Goal: Task Accomplishment & Management: Complete application form

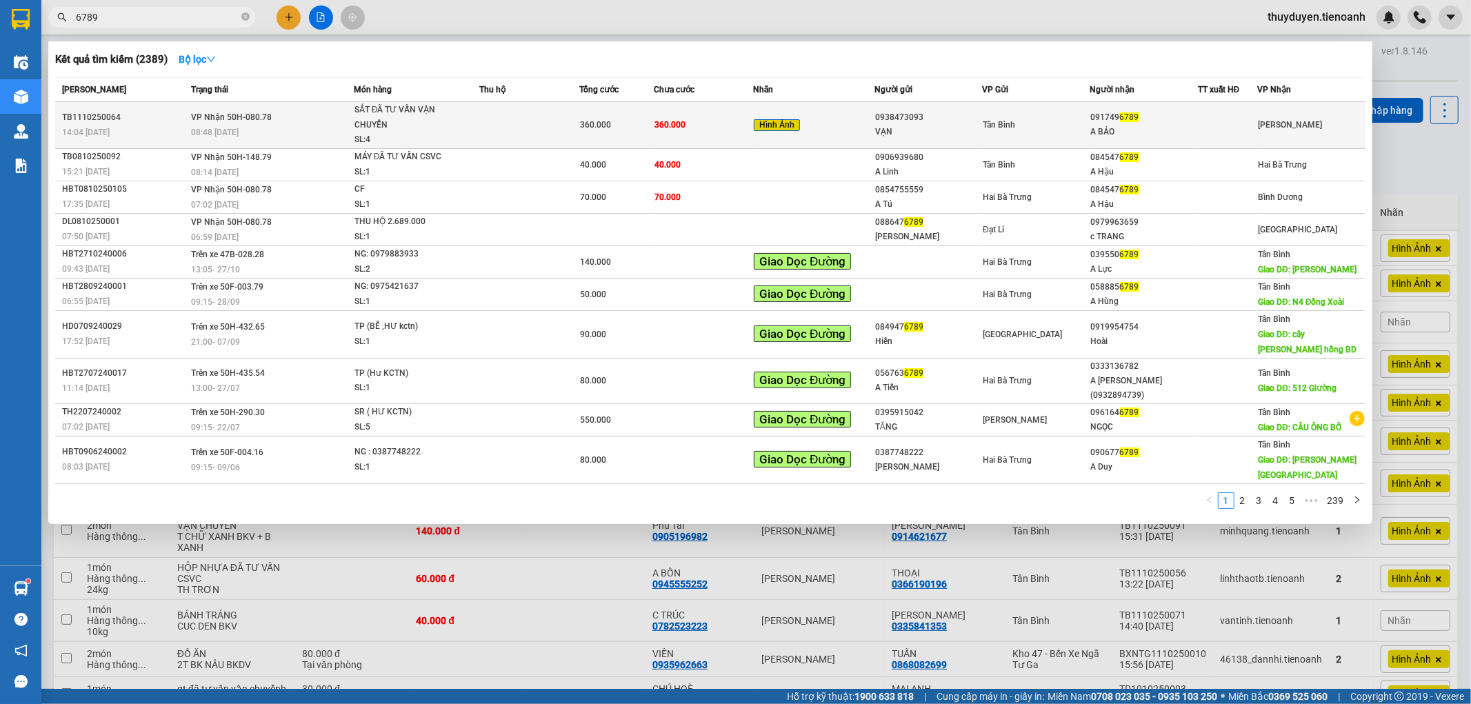
type input "6789"
click at [1058, 121] on div "Tân Bình" at bounding box center [1036, 124] width 106 height 15
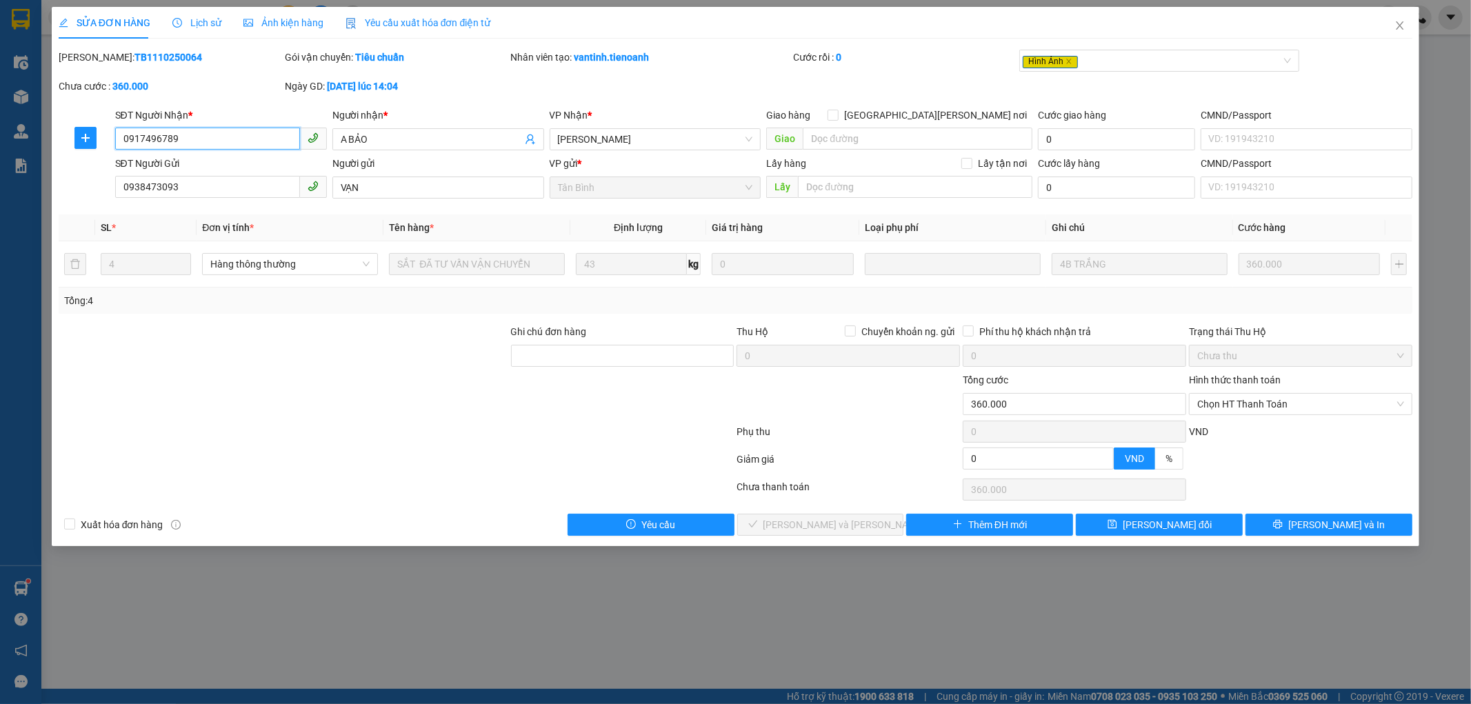
type input "0917496789"
type input "A BẢO"
type input "0938473093"
type input "VẠN"
type input "0"
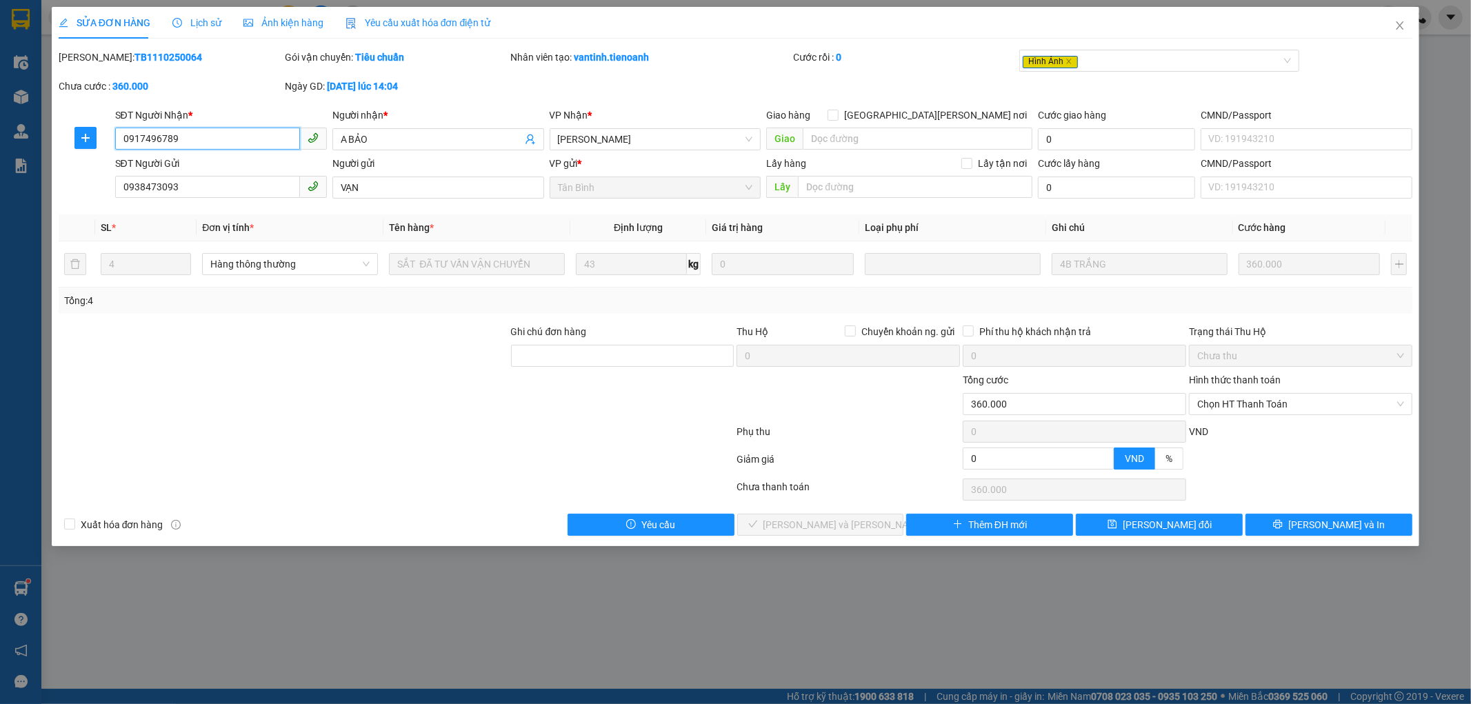
type input "360.000"
drag, startPoint x: 186, startPoint y: 152, endPoint x: 32, endPoint y: 175, distance: 156.2
click at [32, 175] on div "SỬA ĐƠN HÀNG Lịch sử [PERSON_NAME] hàng Yêu cầu xuất [PERSON_NAME] điện tử Tota…" at bounding box center [735, 352] width 1471 height 704
click at [1247, 404] on span "Chọn HT Thanh Toán" at bounding box center [1300, 404] width 207 height 21
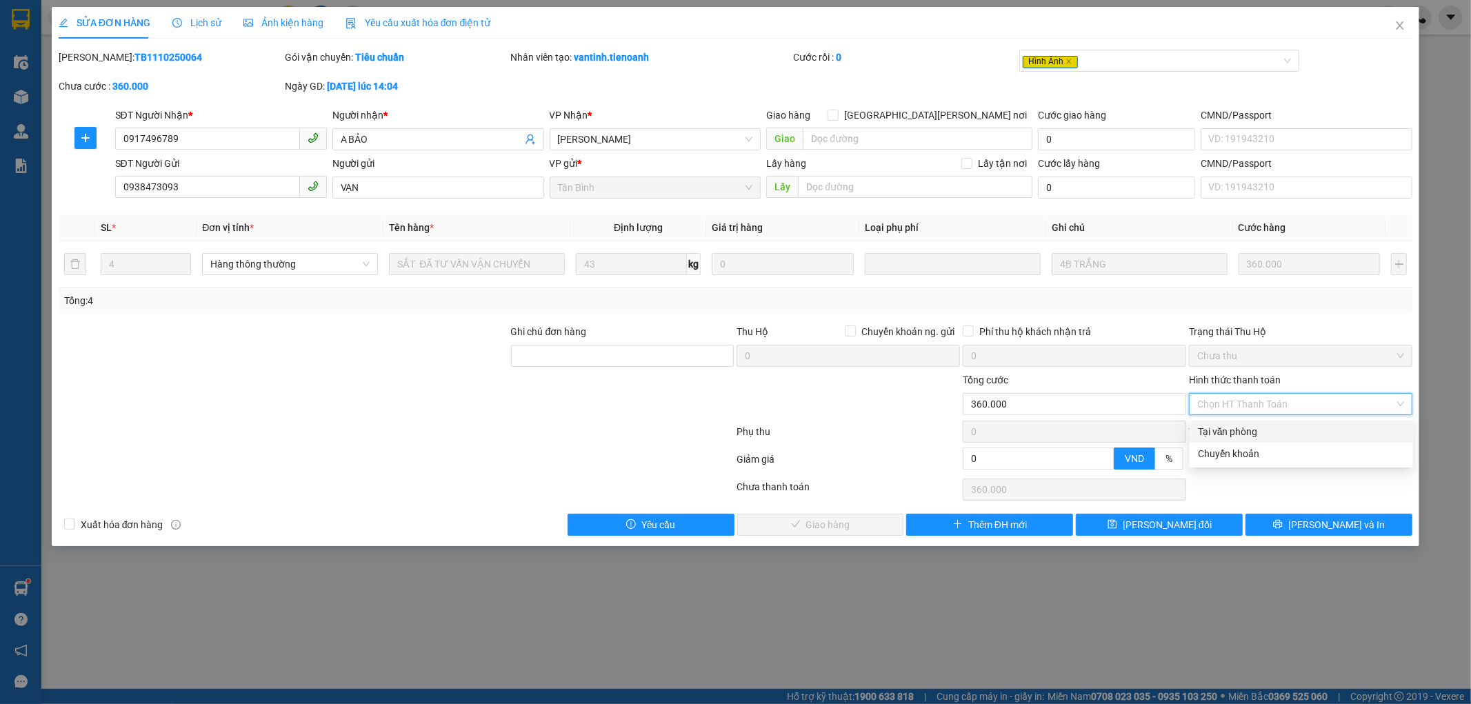
click at [1232, 431] on div "Tại văn phòng" at bounding box center [1301, 431] width 207 height 15
type input "0"
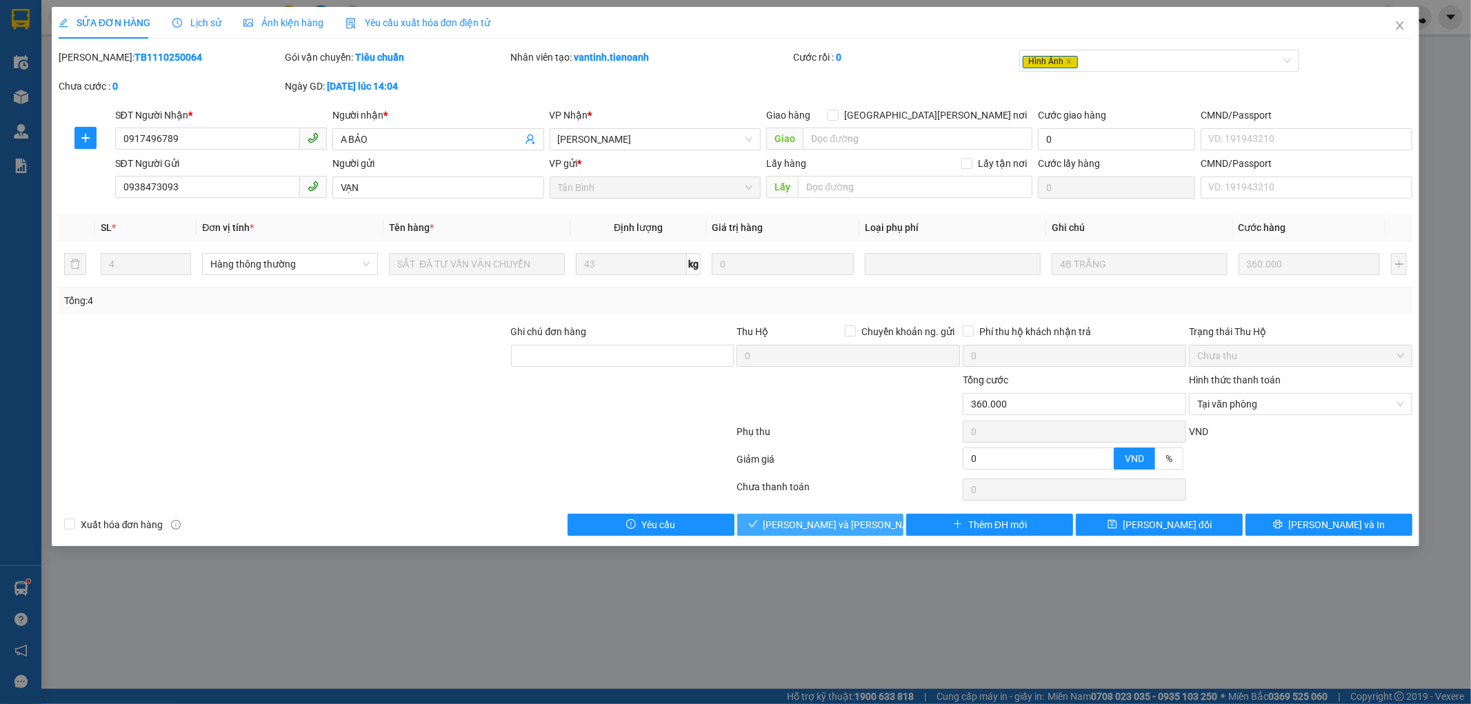
click at [829, 529] on span "[PERSON_NAME] và [PERSON_NAME] hàng" at bounding box center [856, 524] width 186 height 15
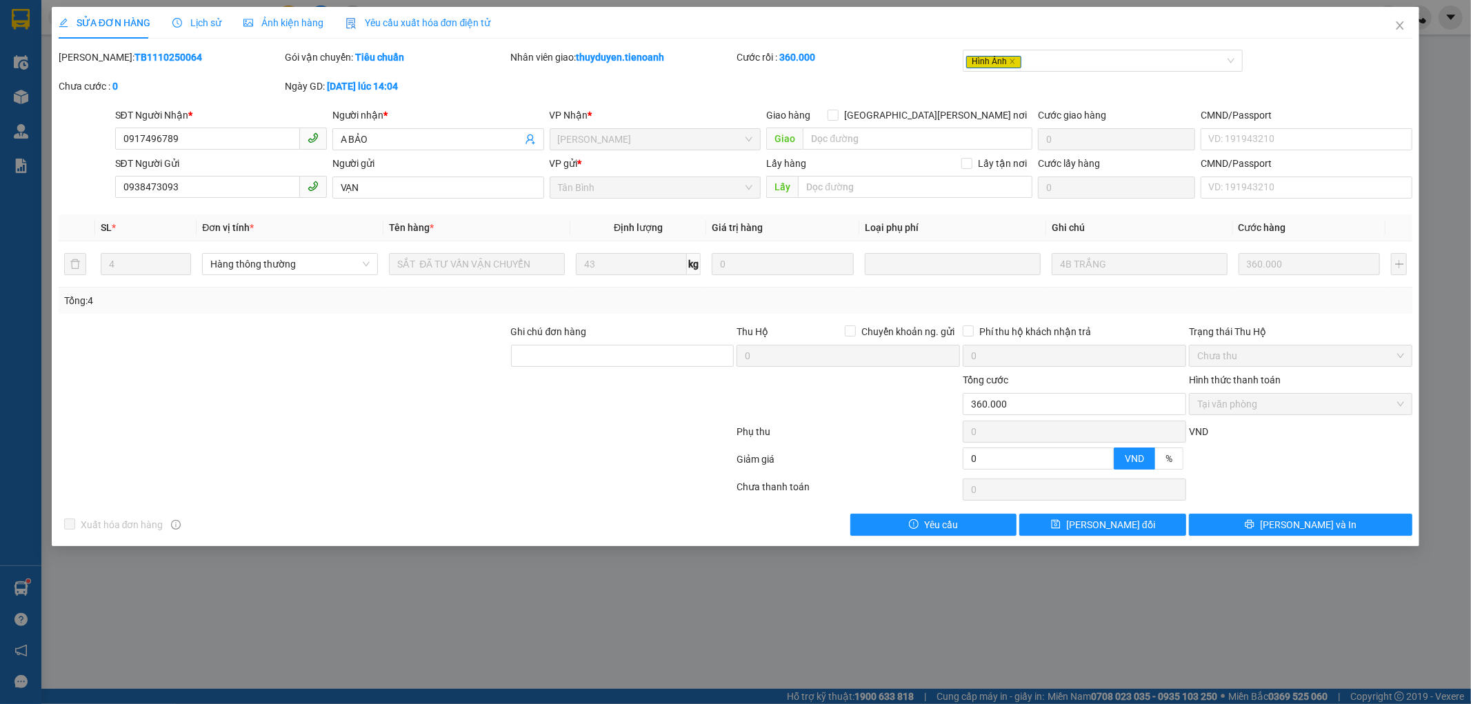
click at [250, 25] on span "Ảnh kiện hàng" at bounding box center [283, 22] width 80 height 11
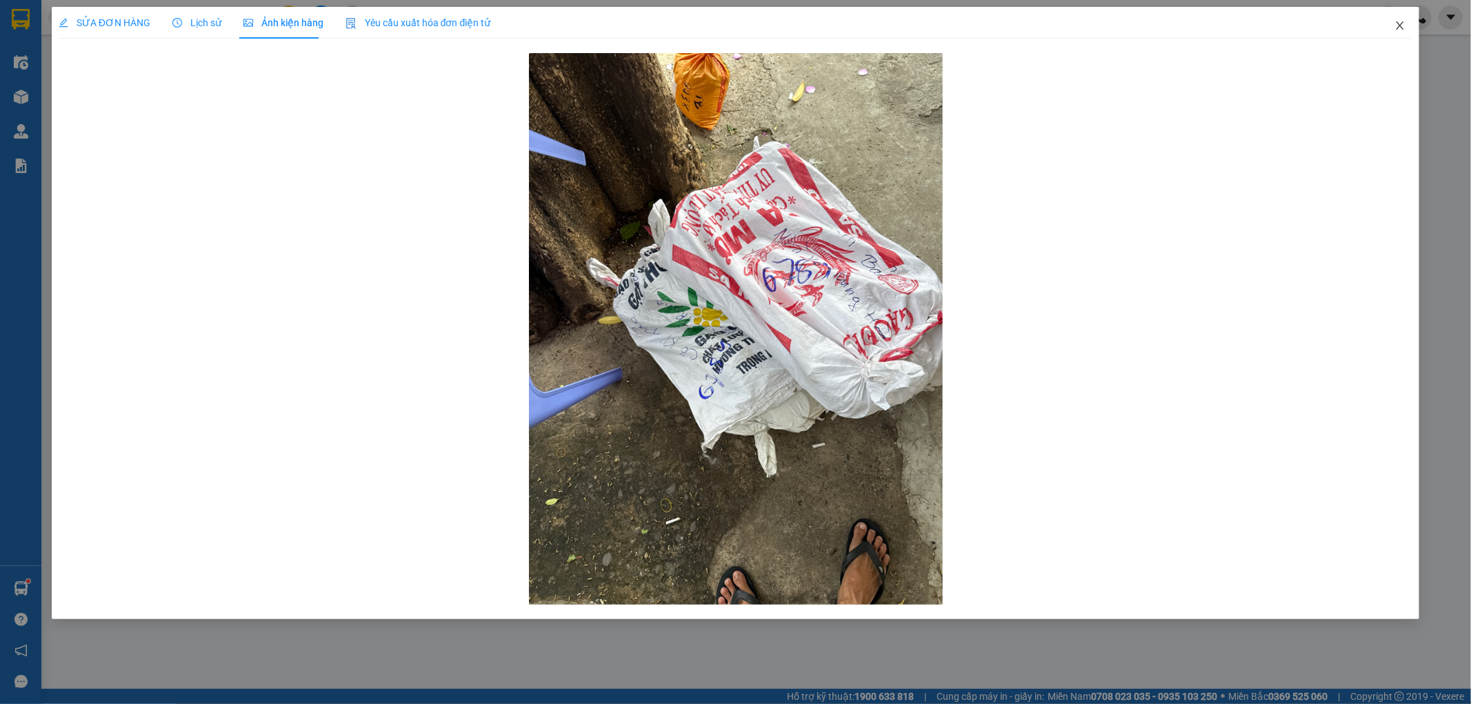
click at [1396, 28] on icon "close" at bounding box center [1399, 25] width 11 height 11
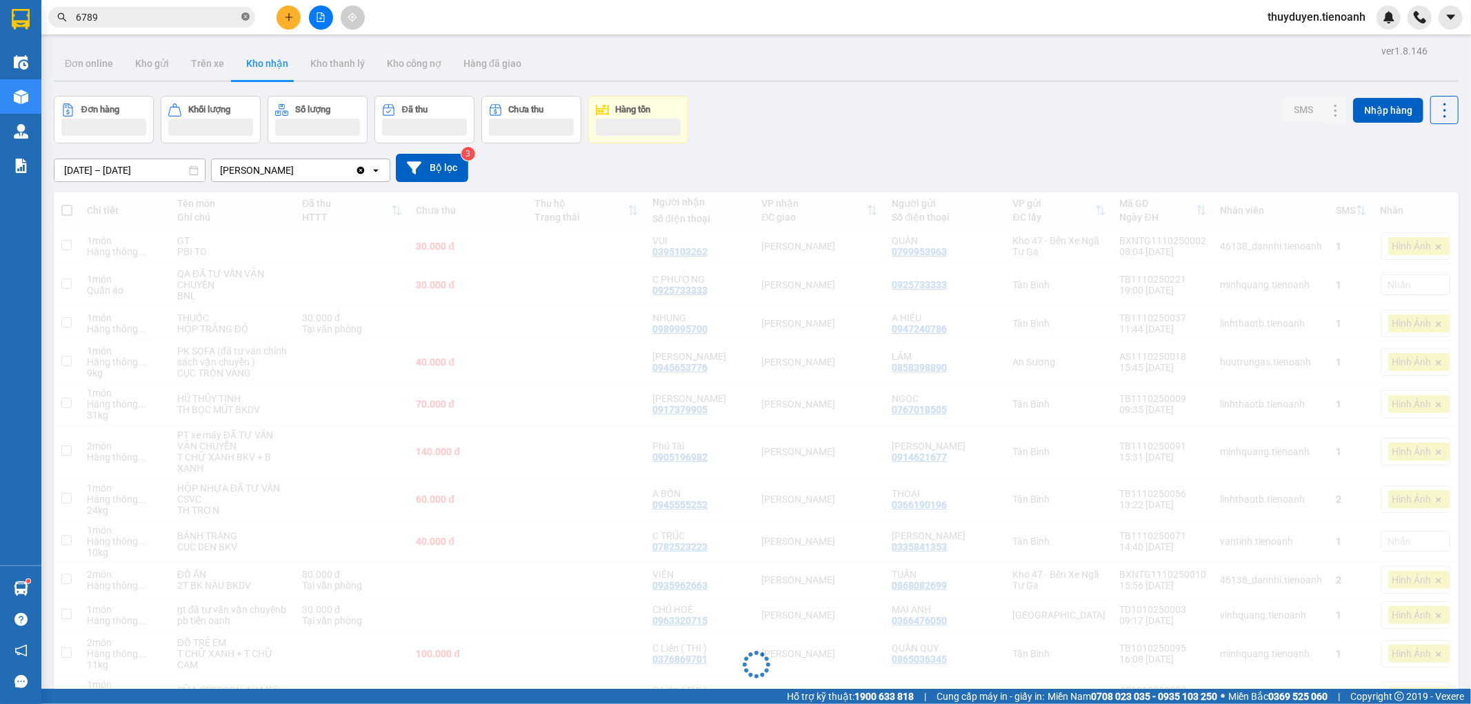
click at [243, 19] on icon "close-circle" at bounding box center [245, 16] width 8 height 8
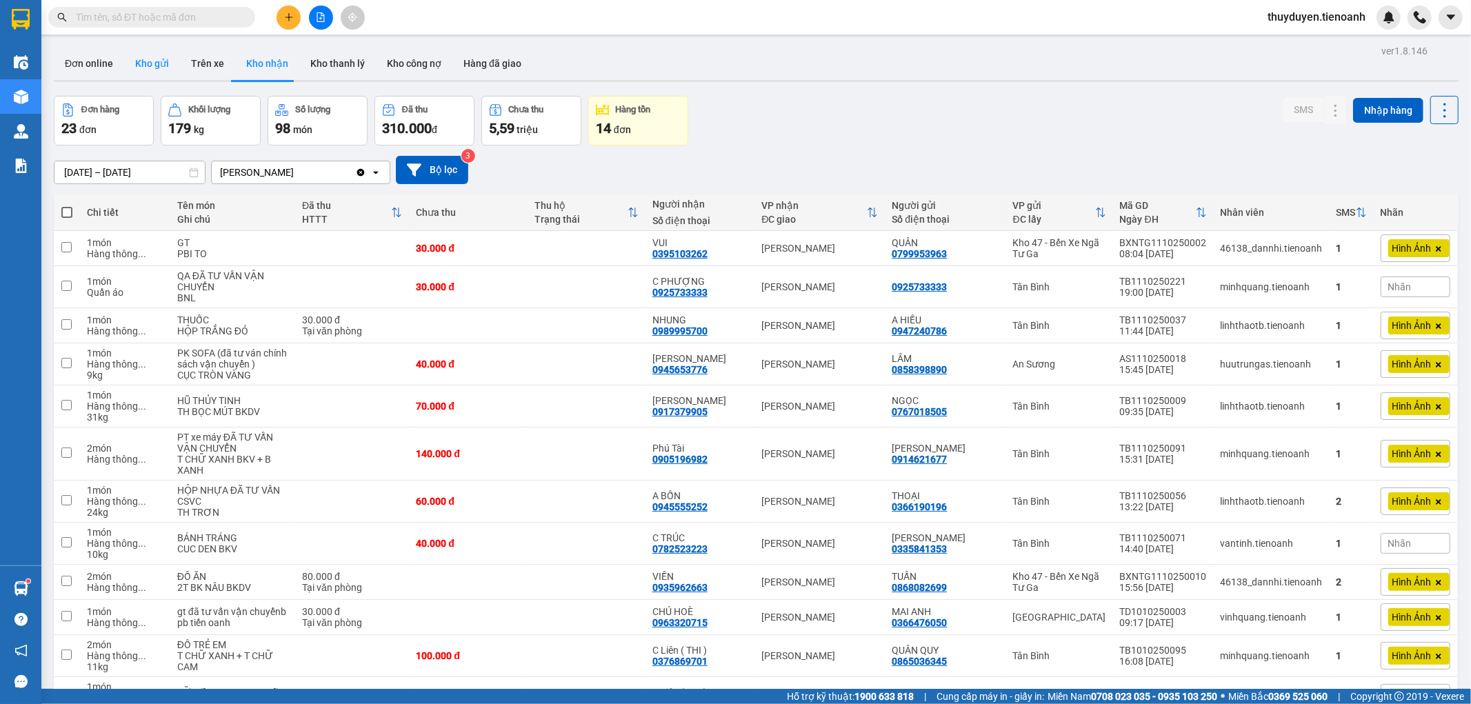
click at [141, 57] on button "Kho gửi" at bounding box center [152, 63] width 56 height 33
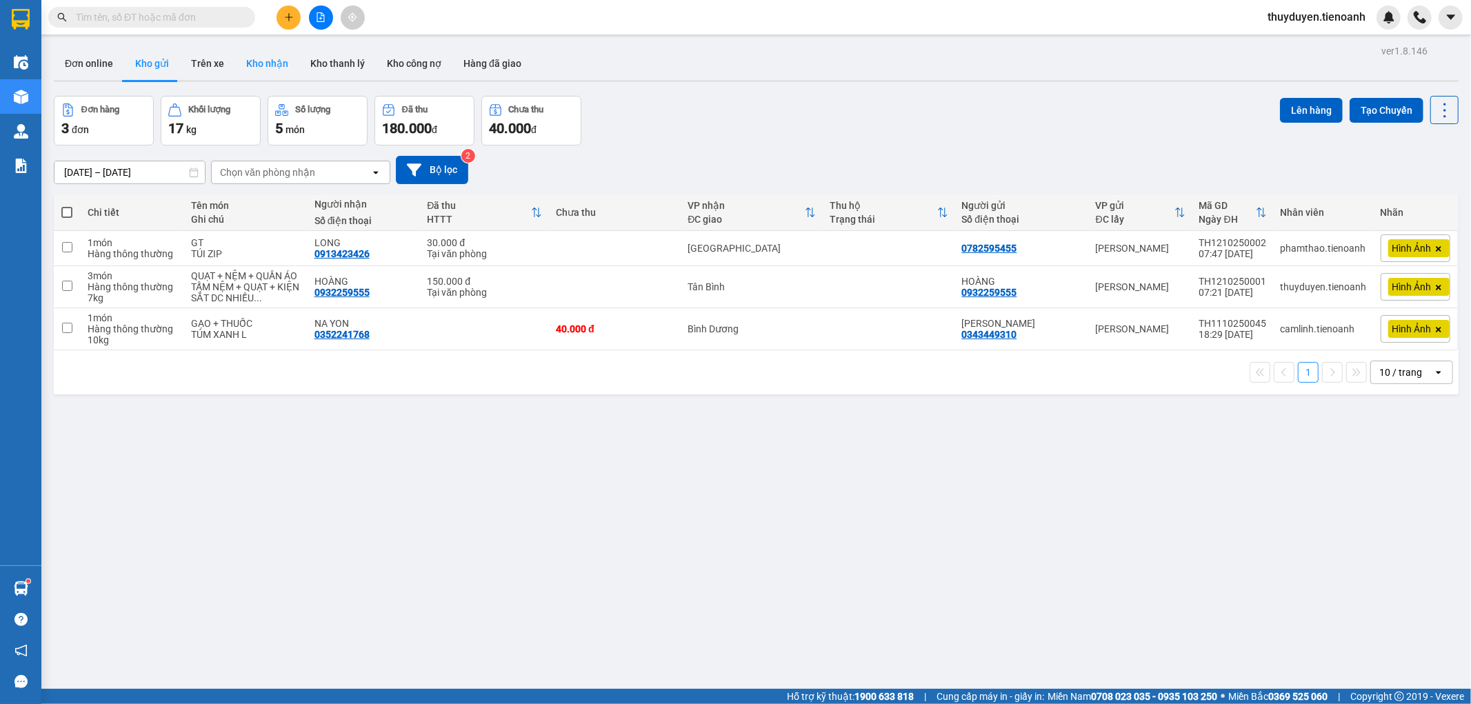
click at [252, 66] on button "Kho nhận" at bounding box center [267, 63] width 64 height 33
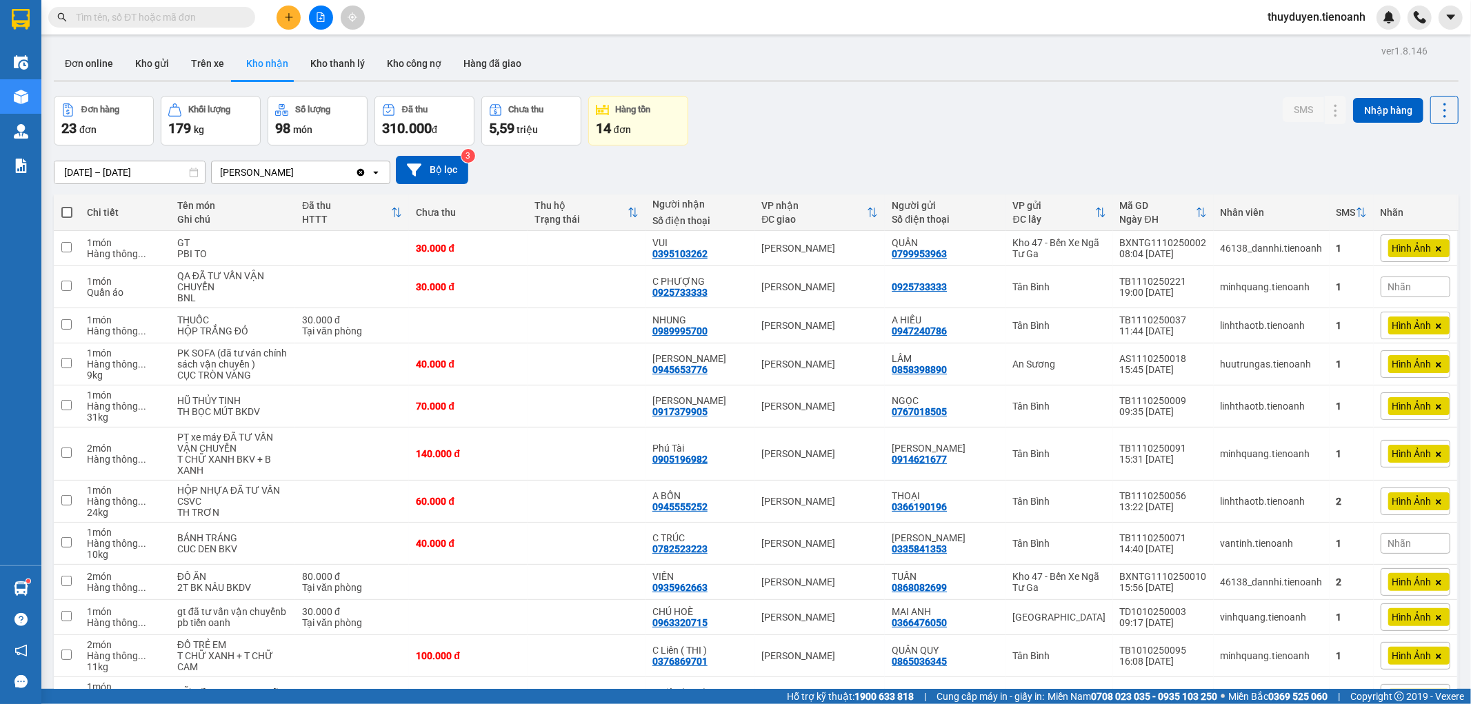
click at [197, 10] on input "text" at bounding box center [157, 17] width 163 height 15
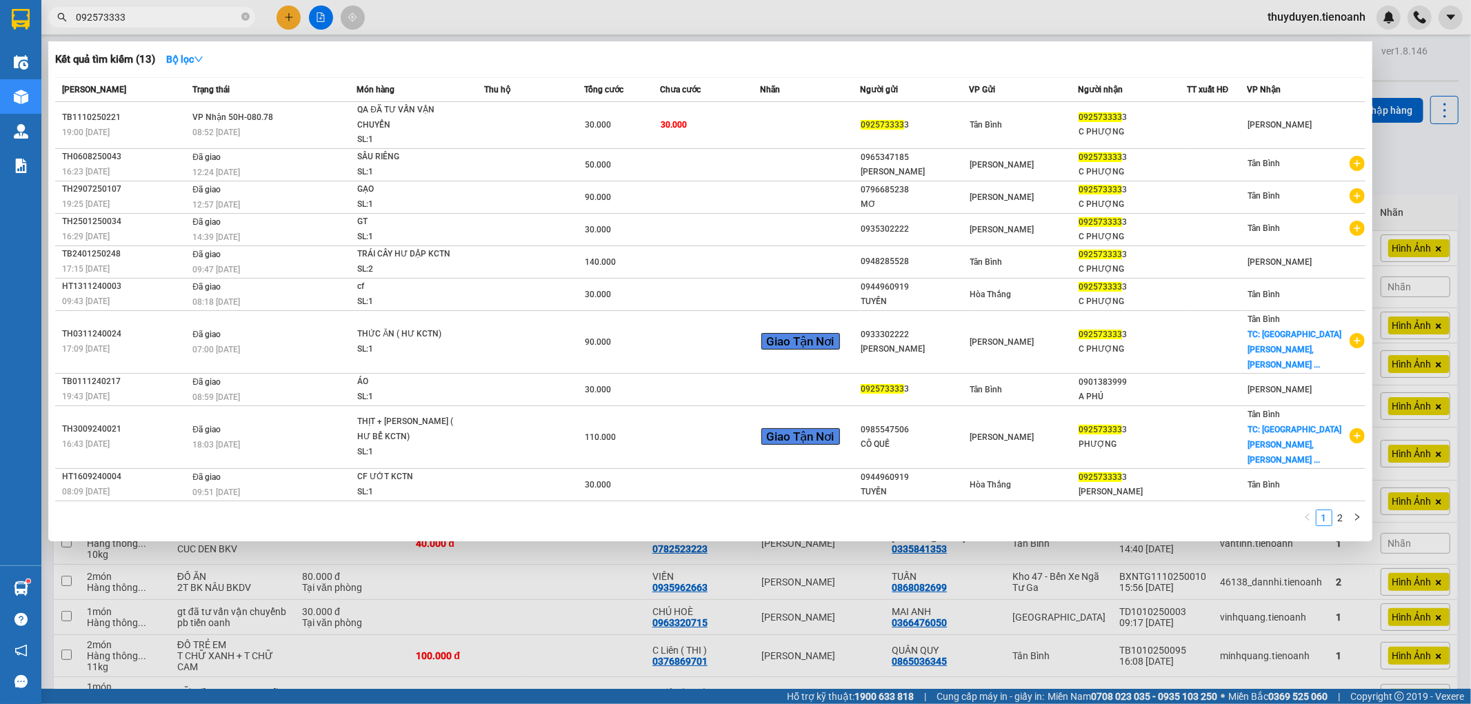
type input "092573333"
click at [738, 122] on td "30.000" at bounding box center [710, 125] width 101 height 47
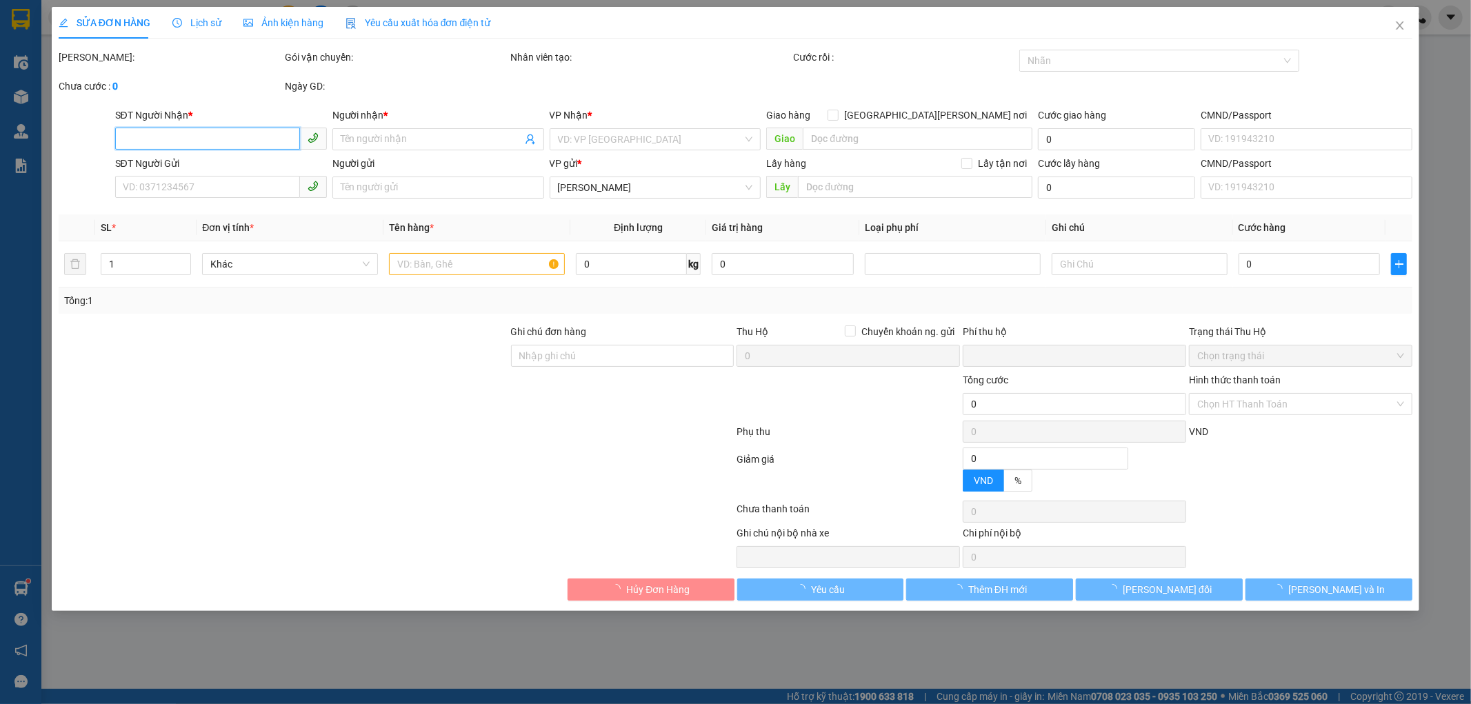
type input "0925733333"
type input "C PHƯỢNG"
type input "0925733333"
type input "0"
type input "30.000"
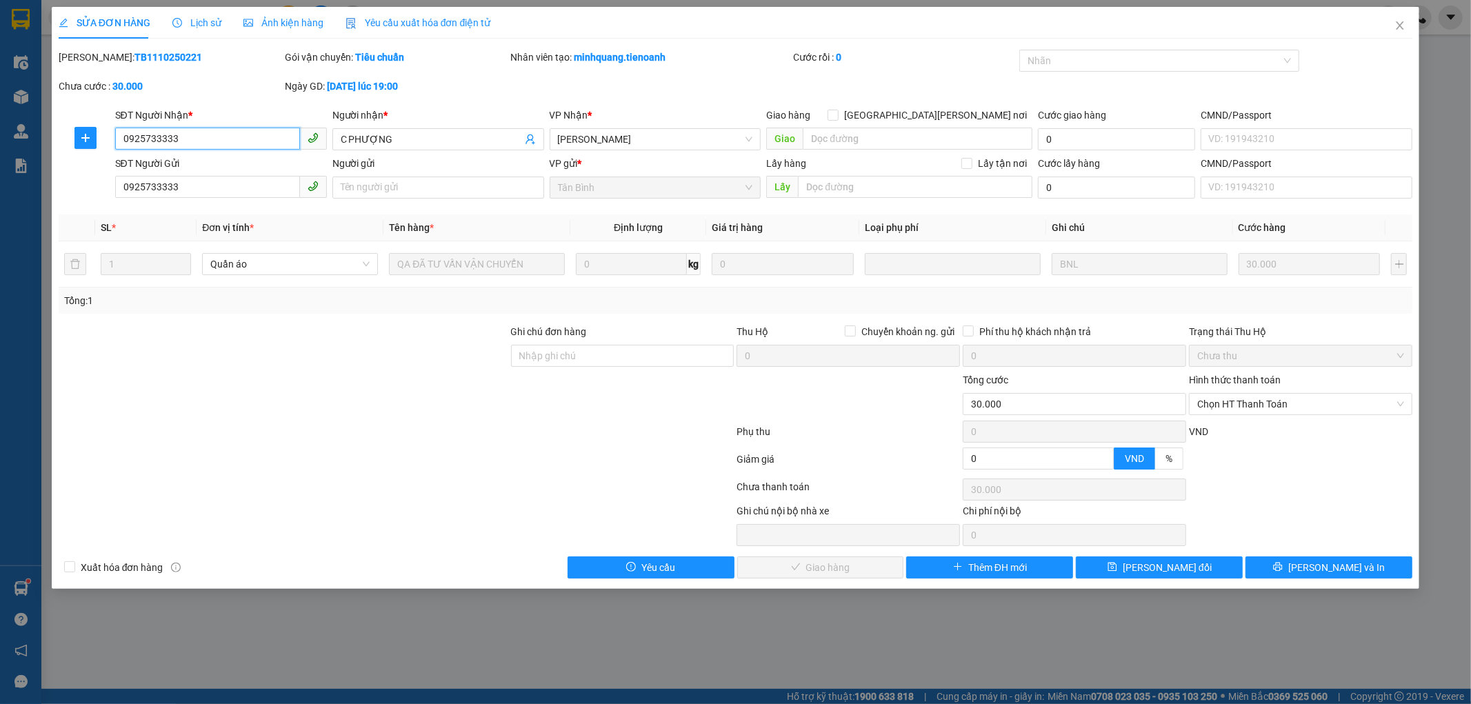
drag, startPoint x: 208, startPoint y: 145, endPoint x: 0, endPoint y: 193, distance: 213.8
click at [0, 193] on div "SỬA ĐƠN HÀNG Lịch sử [PERSON_NAME] hàng Yêu cầu xuất [PERSON_NAME] điện tử Tota…" at bounding box center [735, 352] width 1471 height 704
click at [1285, 408] on span "Chọn HT Thanh Toán" at bounding box center [1300, 404] width 207 height 21
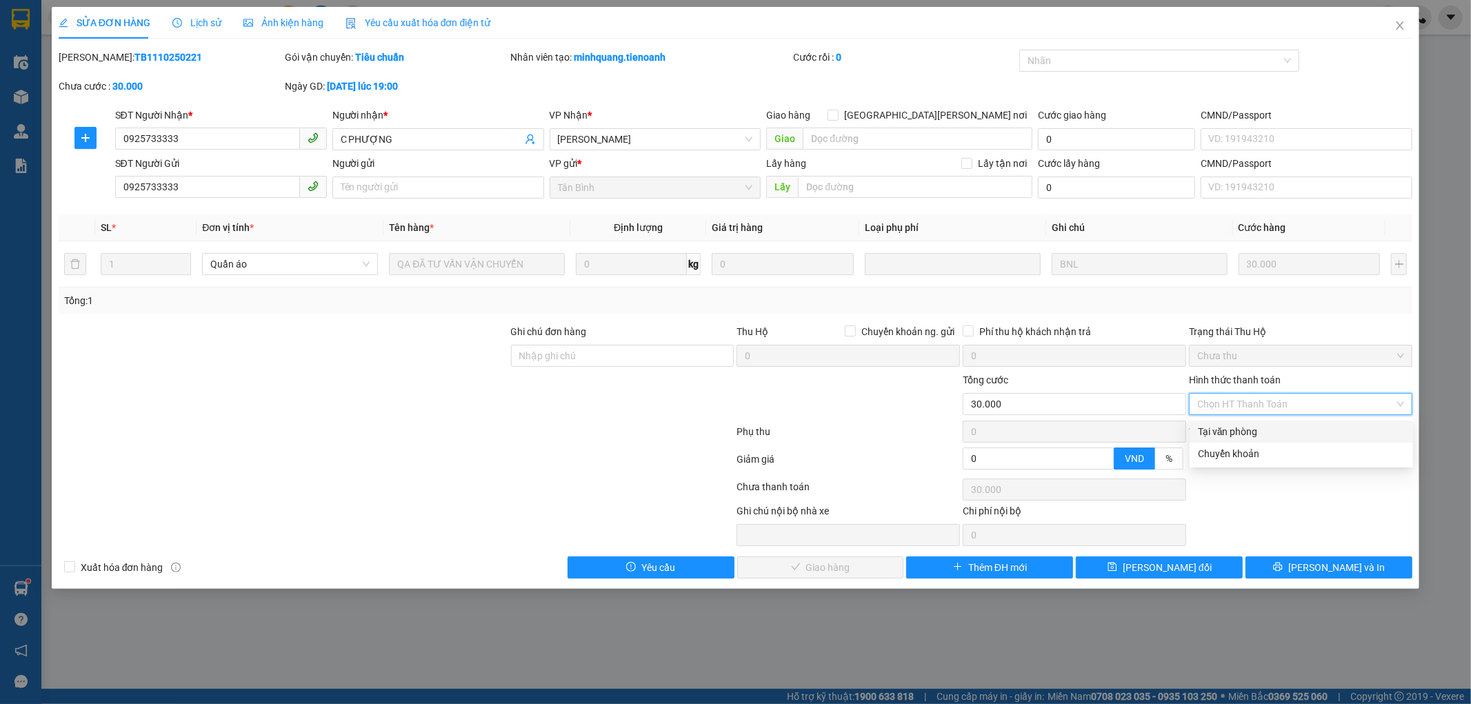
click at [1251, 435] on div "Tại văn phòng" at bounding box center [1301, 431] width 207 height 15
type input "0"
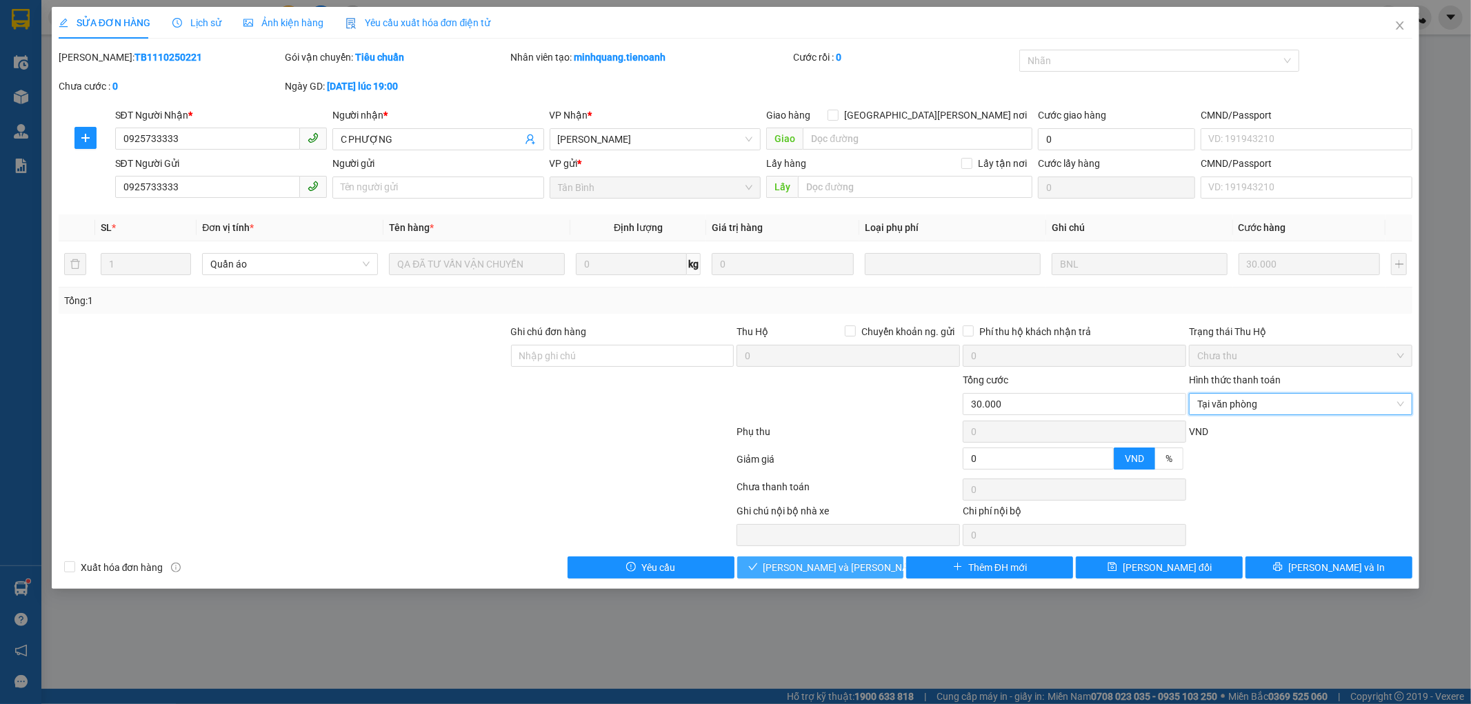
drag, startPoint x: 825, startPoint y: 570, endPoint x: 919, endPoint y: 543, distance: 97.8
click at [826, 570] on span "[PERSON_NAME] và [PERSON_NAME] hàng" at bounding box center [856, 567] width 186 height 15
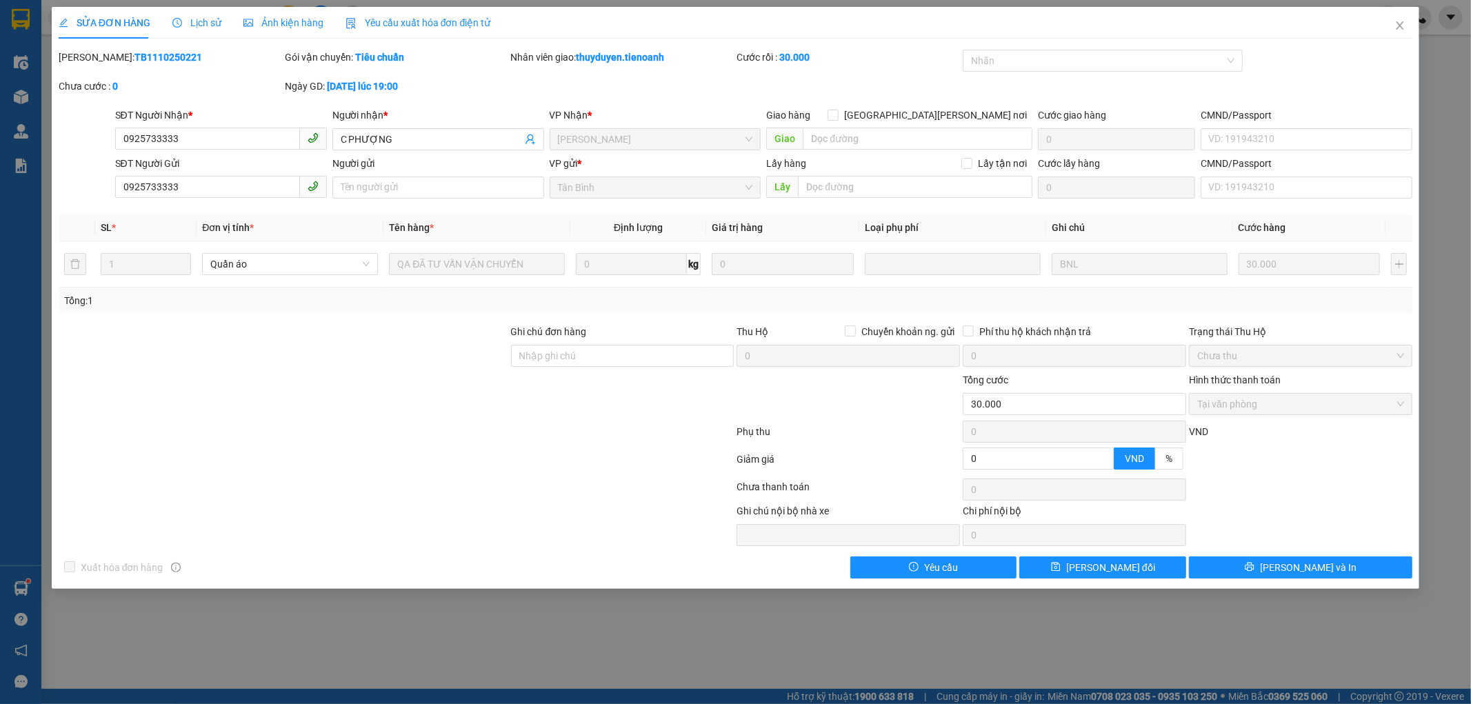
click at [1433, 202] on div "SỬA ĐƠN HÀNG Lịch sử [PERSON_NAME] hàng Yêu cầu xuất [PERSON_NAME] điện tử Tota…" at bounding box center [735, 352] width 1471 height 704
